Goal: Find specific page/section: Find specific page/section

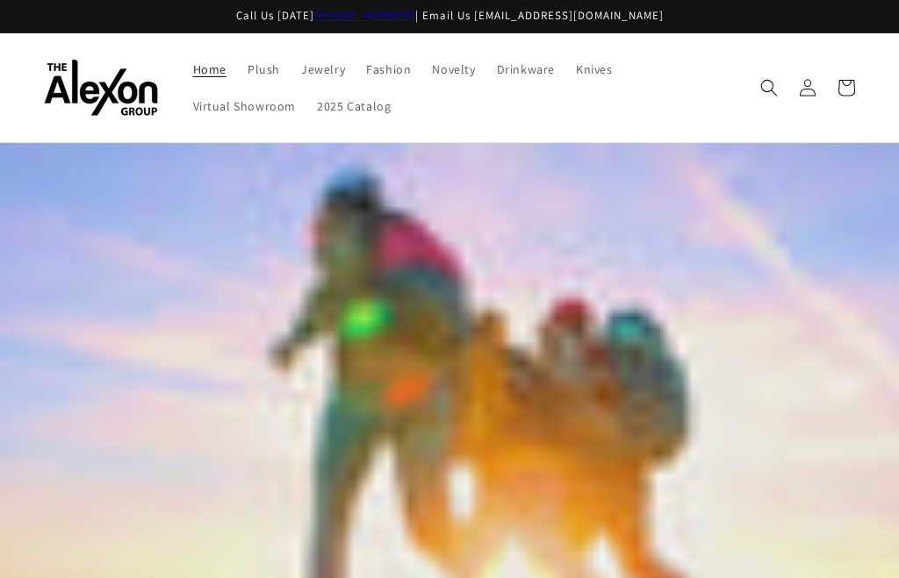
click at [366, 66] on span "Fashion" at bounding box center [388, 69] width 45 height 16
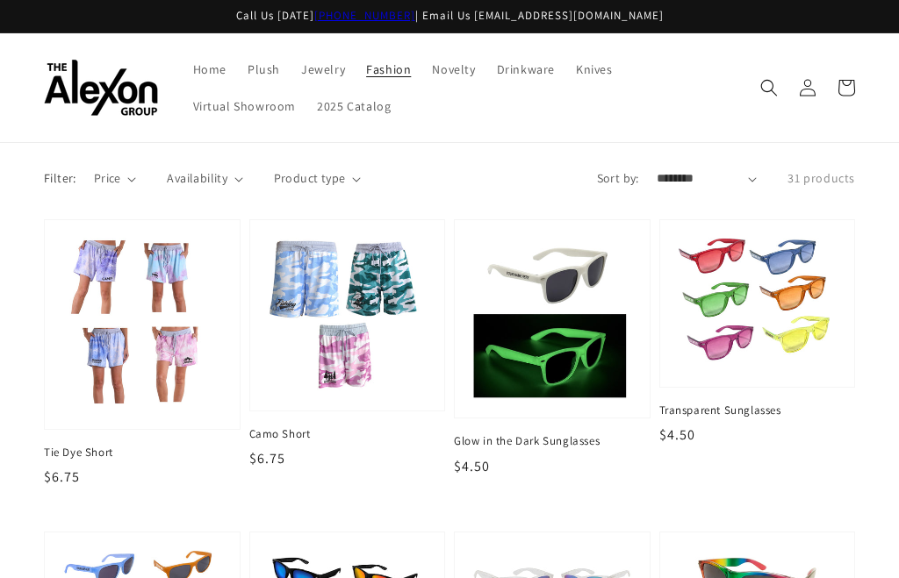
click at [351, 183] on summary "Product type" at bounding box center [317, 178] width 87 height 18
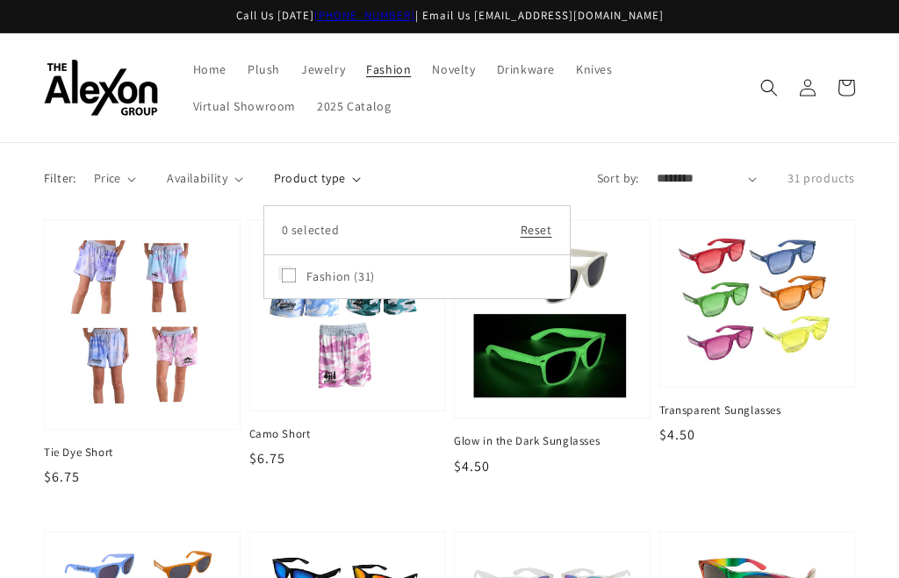
click at [248, 68] on span "Plush" at bounding box center [264, 69] width 32 height 16
